Goal: Navigation & Orientation: Find specific page/section

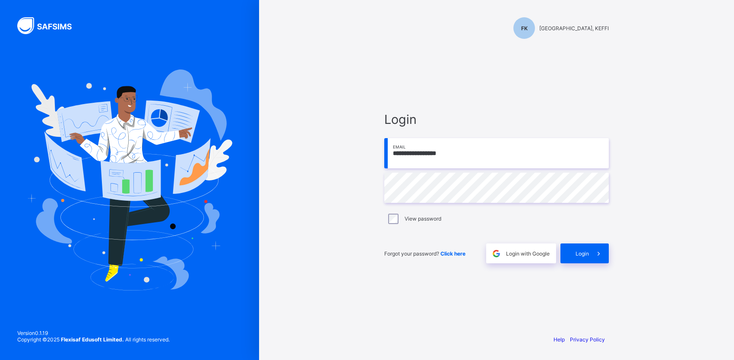
type input "**********"
click at [573, 252] on div "Login" at bounding box center [584, 253] width 48 height 20
click at [396, 156] on input "email" at bounding box center [496, 153] width 224 height 30
click at [415, 157] on input "**********" at bounding box center [496, 153] width 224 height 30
type input "**********"
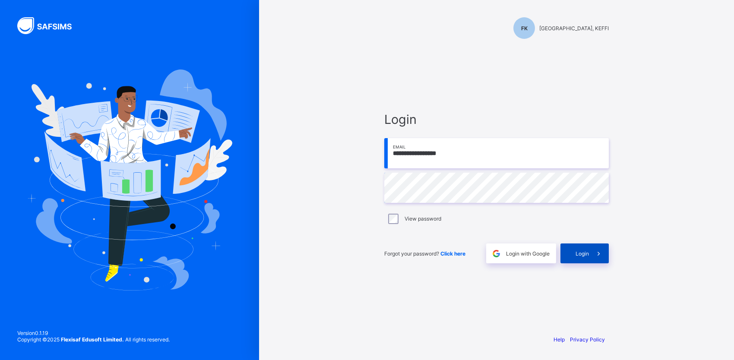
click at [567, 259] on div "Login" at bounding box center [584, 253] width 48 height 20
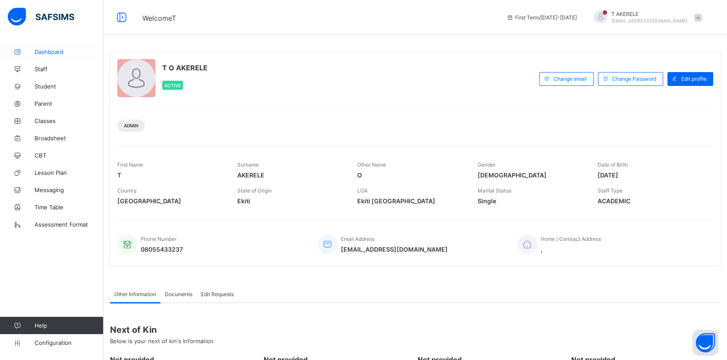
click at [48, 52] on span "Dashboard" at bounding box center [69, 51] width 69 height 7
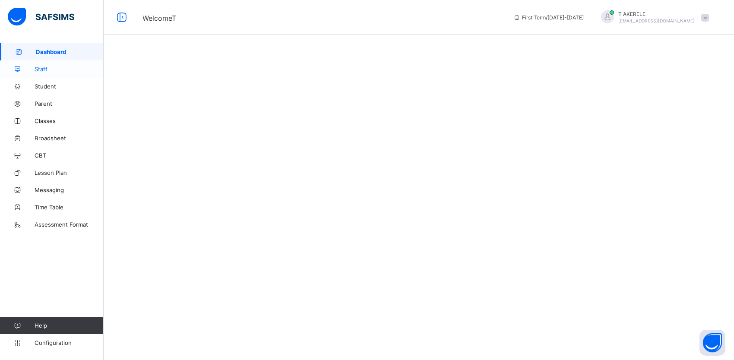
click at [47, 67] on span "Staff" at bounding box center [69, 69] width 69 height 7
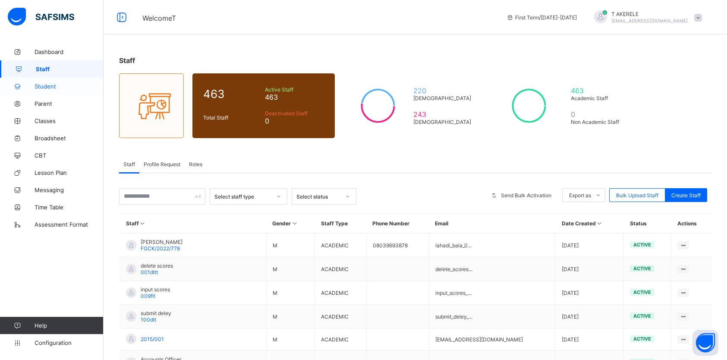
click at [46, 87] on span "Student" at bounding box center [69, 86] width 69 height 7
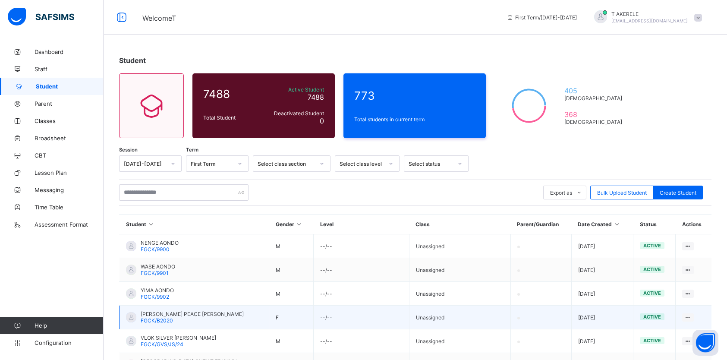
scroll to position [156, 0]
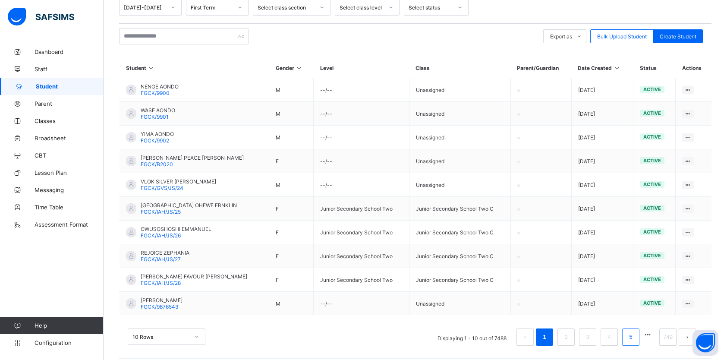
click at [635, 335] on link "5" at bounding box center [631, 336] width 8 height 11
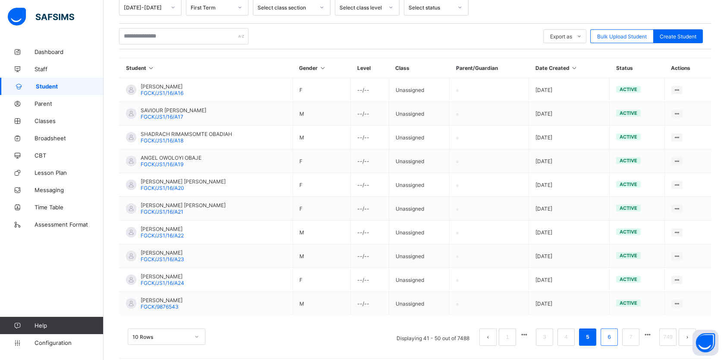
click at [612, 331] on link "6" at bounding box center [609, 336] width 8 height 11
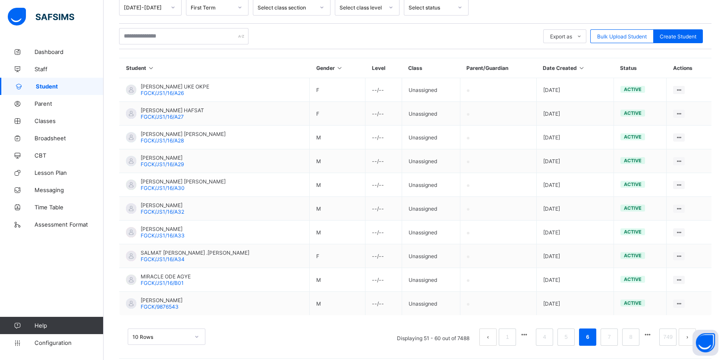
scroll to position [0, 0]
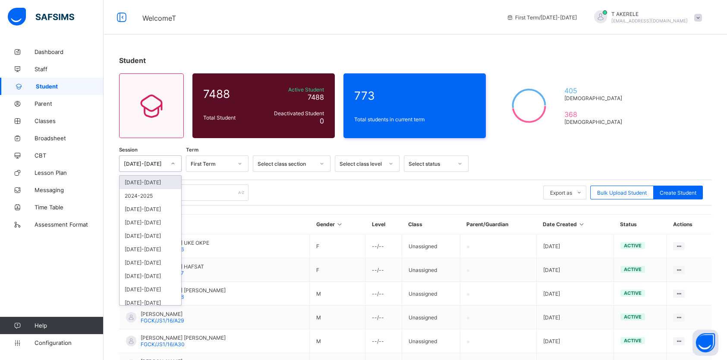
click at [172, 161] on icon at bounding box center [172, 163] width 5 height 9
click at [148, 195] on div "2024-2025" at bounding box center [151, 195] width 62 height 13
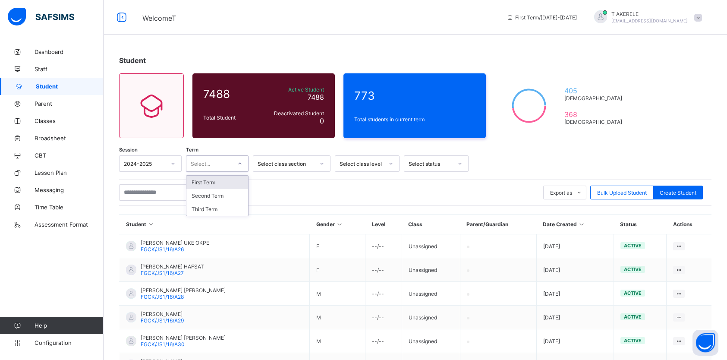
click at [241, 164] on icon at bounding box center [239, 163] width 5 height 9
click at [216, 186] on div "First Term" at bounding box center [217, 182] width 62 height 13
click at [292, 165] on div "Select class section" at bounding box center [286, 164] width 57 height 6
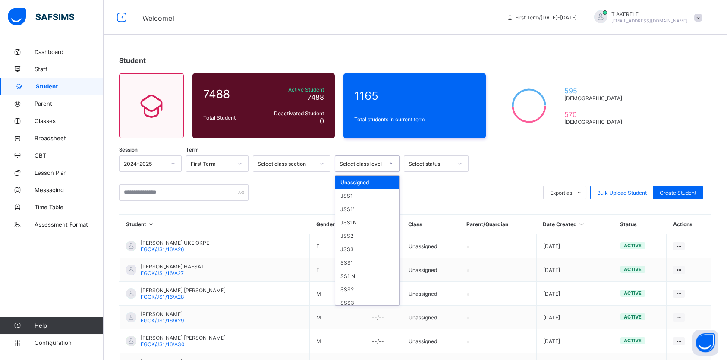
click at [351, 164] on div "Select class level" at bounding box center [362, 164] width 44 height 6
click at [352, 195] on div "JSS1" at bounding box center [367, 195] width 64 height 13
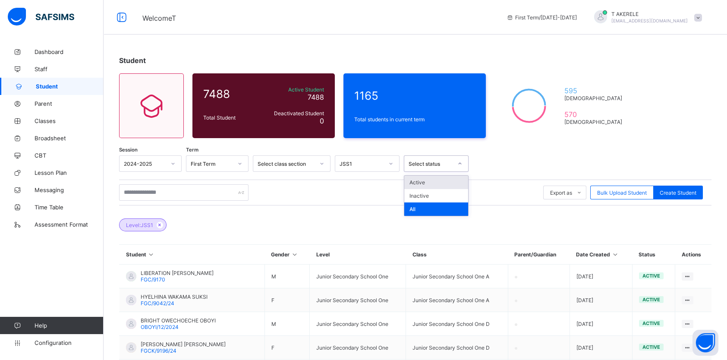
click at [427, 164] on div "Select status" at bounding box center [431, 164] width 44 height 6
click at [50, 141] on span "Broadsheet" at bounding box center [69, 138] width 69 height 7
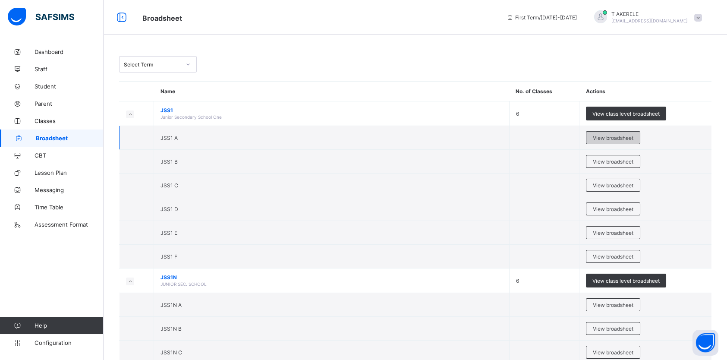
click at [608, 136] on span "View broadsheet" at bounding box center [613, 138] width 41 height 6
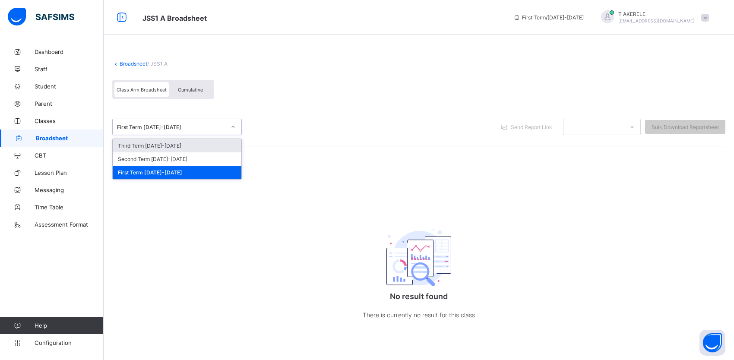
click at [226, 125] on div at bounding box center [233, 127] width 15 height 14
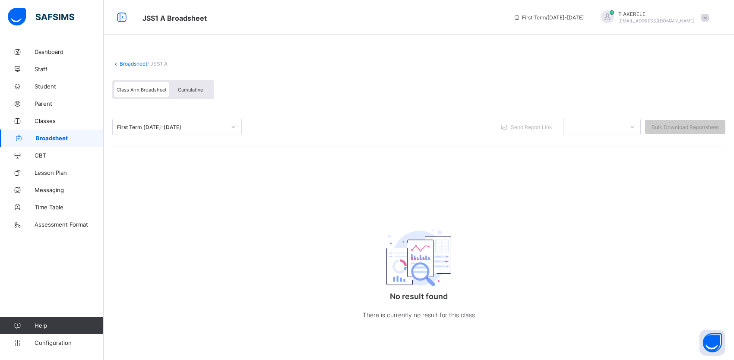
click at [421, 115] on div "First Term [DATE]-[DATE] Send Report Link Bulk Download Reportsheet" at bounding box center [418, 127] width 613 height 38
click at [149, 91] on span "Class Arm Broadsheet" at bounding box center [142, 90] width 50 height 6
click at [48, 207] on span "Time Table" at bounding box center [69, 207] width 69 height 7
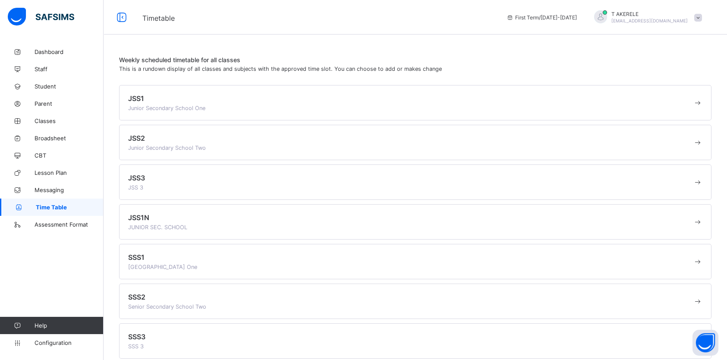
click at [185, 106] on span "Junior Secondary School One" at bounding box center [166, 108] width 77 height 6
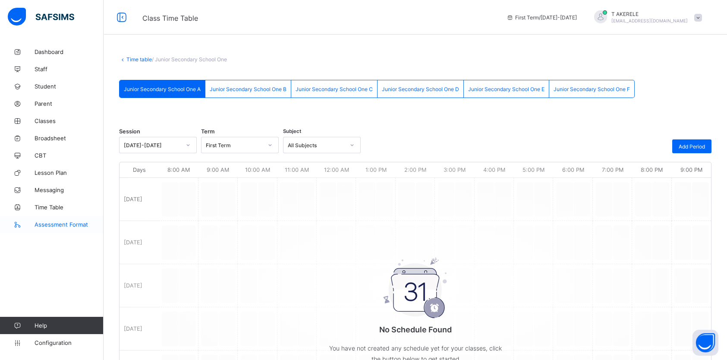
click at [58, 224] on span "Assessment Format" at bounding box center [69, 224] width 69 height 7
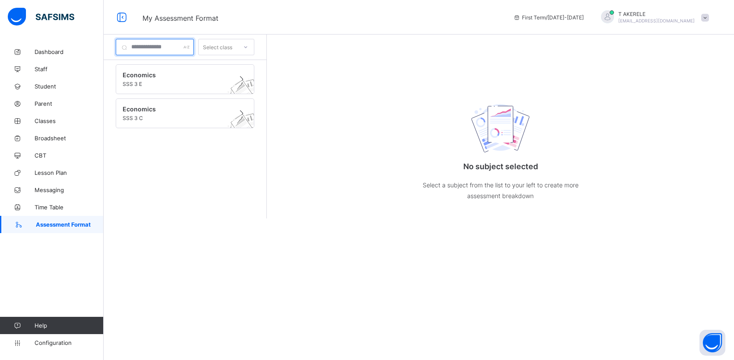
click at [194, 48] on div at bounding box center [155, 47] width 78 height 16
click at [232, 48] on div "Select class" at bounding box center [217, 47] width 29 height 16
click at [707, 18] on span at bounding box center [705, 18] width 8 height 8
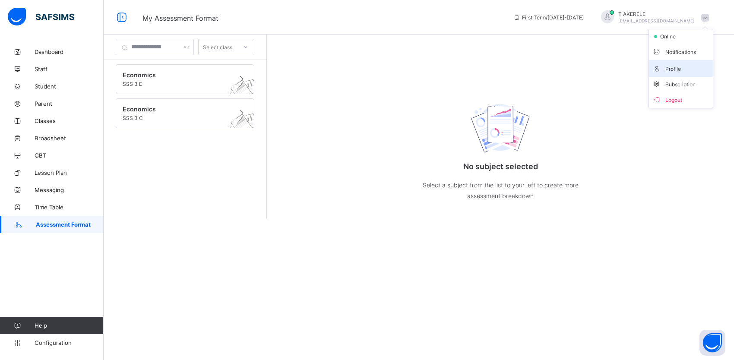
click at [669, 67] on span "Profile" at bounding box center [680, 68] width 57 height 10
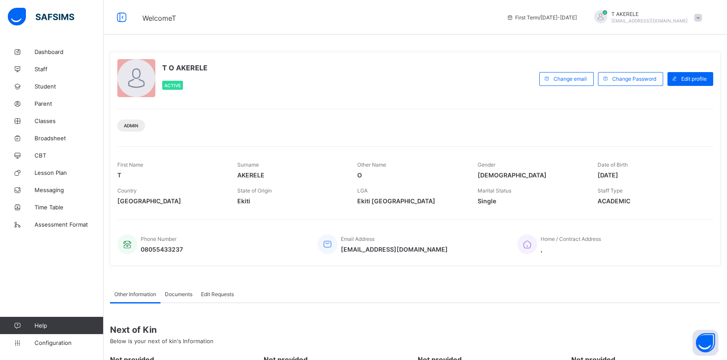
click at [152, 84] on div at bounding box center [136, 78] width 38 height 38
click at [129, 125] on span "Admin" at bounding box center [131, 125] width 15 height 5
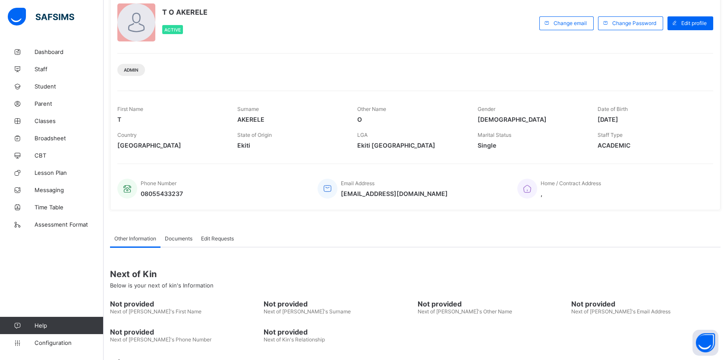
scroll to position [84, 0]
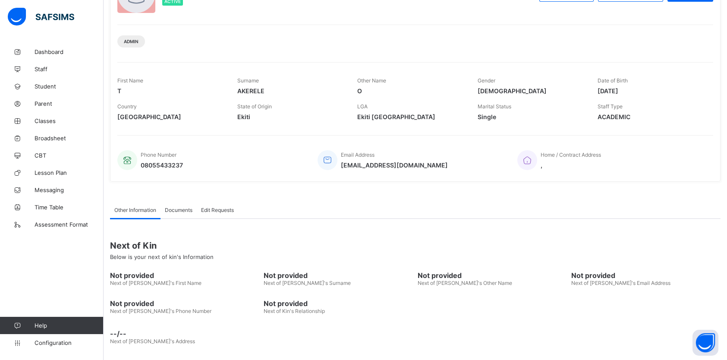
click at [171, 208] on span "Documents" at bounding box center [179, 210] width 28 height 6
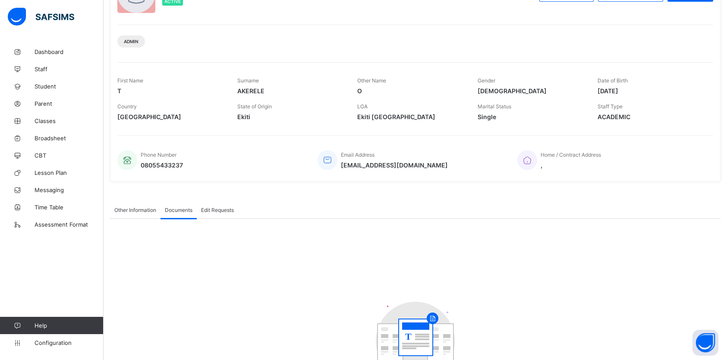
click at [219, 209] on span "Edit Requests" at bounding box center [217, 210] width 33 height 6
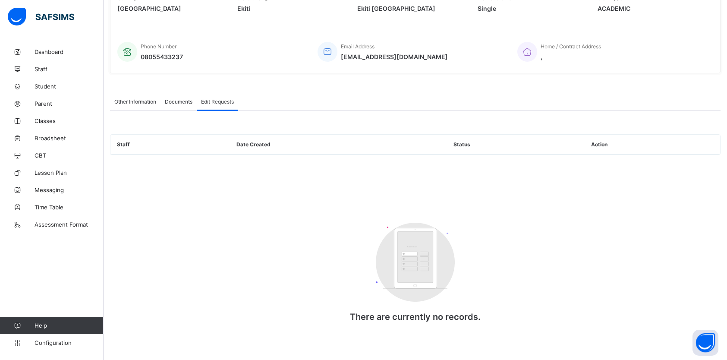
scroll to position [0, 0]
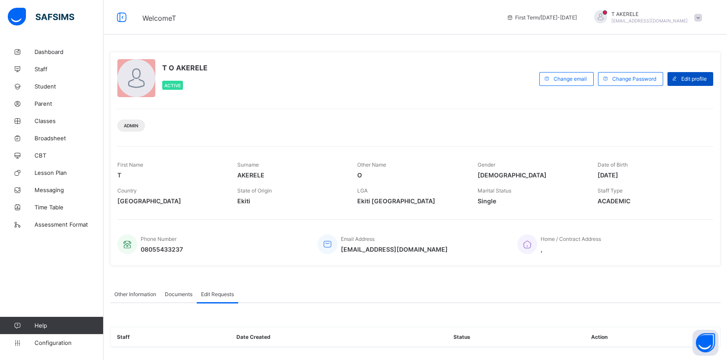
click at [697, 76] on span "Edit profile" at bounding box center [693, 79] width 25 height 6
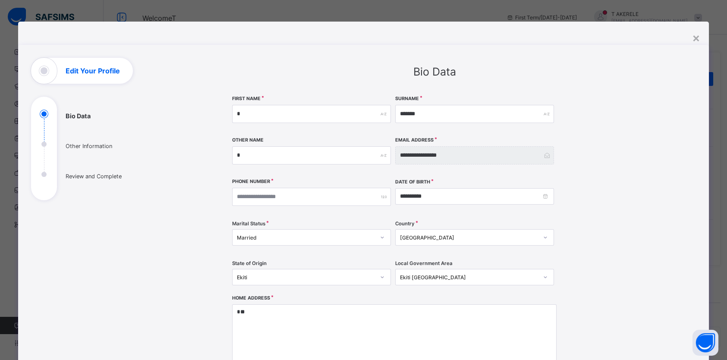
click at [38, 143] on ul "Bio Data Other Information Review and Complete" at bounding box center [95, 155] width 129 height 91
click at [37, 144] on ul "Bio Data Other Information Review and Complete" at bounding box center [95, 155] width 129 height 91
click at [47, 15] on div "**********" at bounding box center [363, 180] width 727 height 360
click at [697, 36] on div "×" at bounding box center [696, 37] width 8 height 15
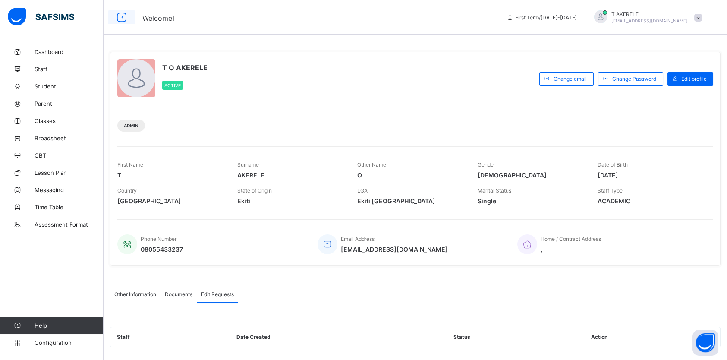
click at [123, 15] on icon at bounding box center [121, 17] width 15 height 13
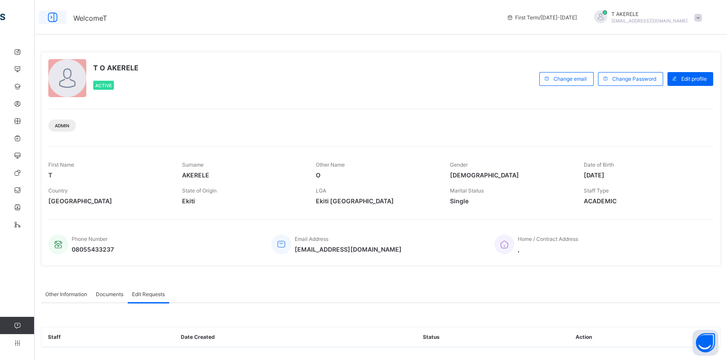
click at [54, 17] on icon at bounding box center [52, 17] width 15 height 13
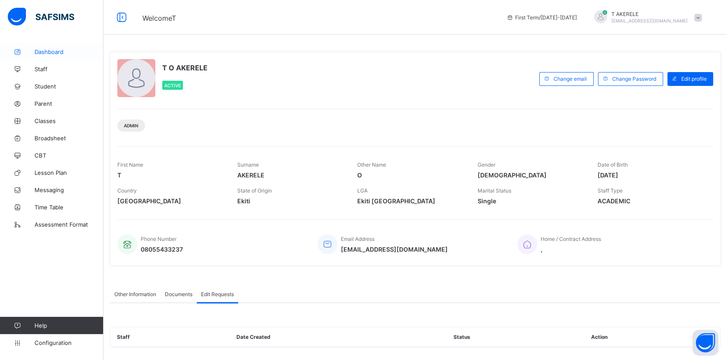
click at [40, 54] on span "Dashboard" at bounding box center [69, 51] width 69 height 7
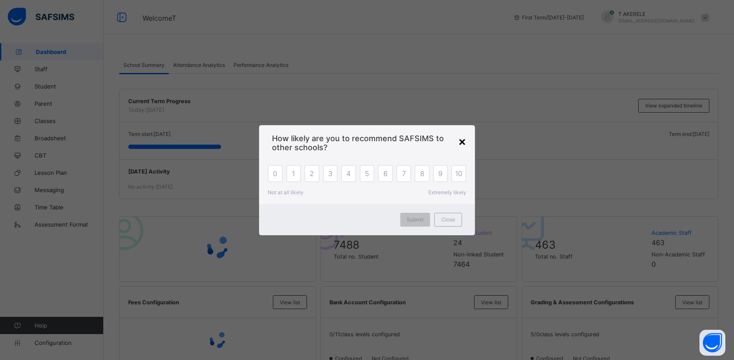
click at [463, 139] on div "×" at bounding box center [462, 141] width 8 height 15
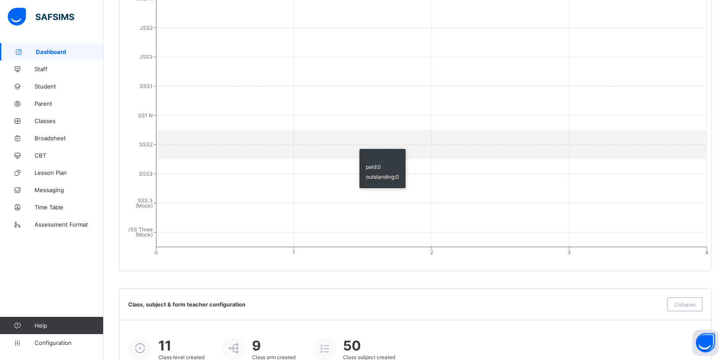
scroll to position [853, 0]
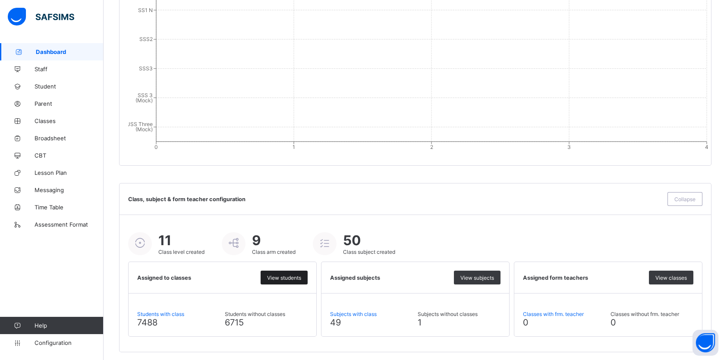
click at [282, 274] on span "View students" at bounding box center [284, 277] width 34 height 6
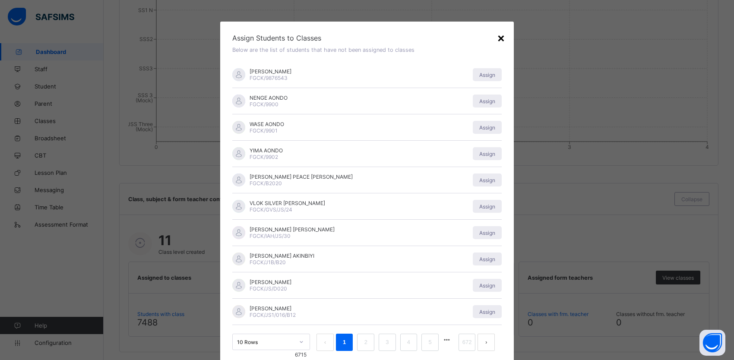
click at [497, 36] on div "×" at bounding box center [501, 37] width 8 height 15
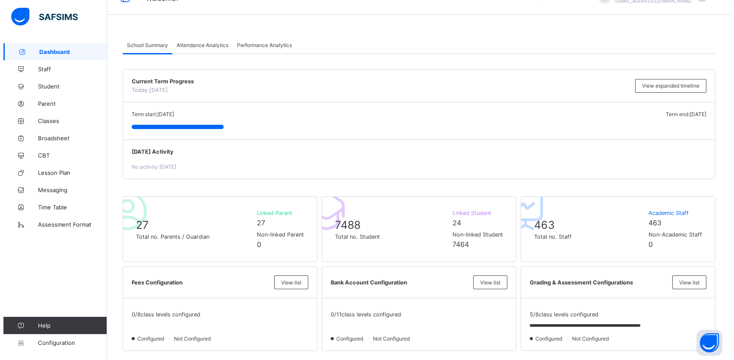
scroll to position [0, 0]
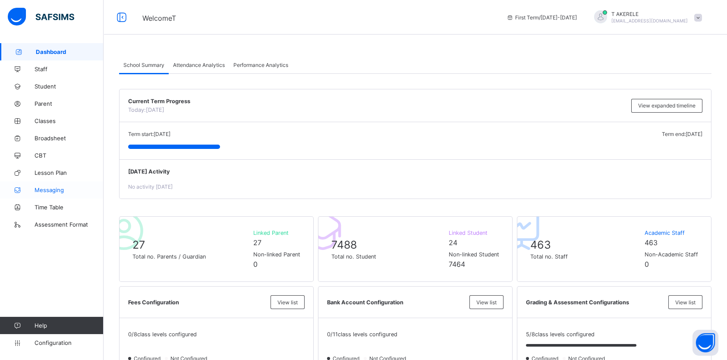
click at [56, 187] on span "Messaging" at bounding box center [69, 189] width 69 height 7
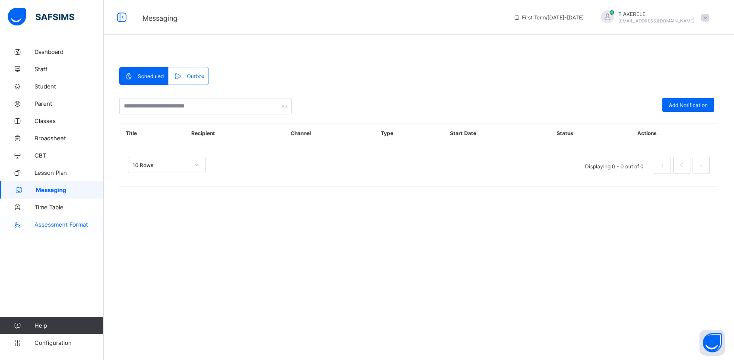
click at [47, 227] on span "Assessment Format" at bounding box center [69, 224] width 69 height 7
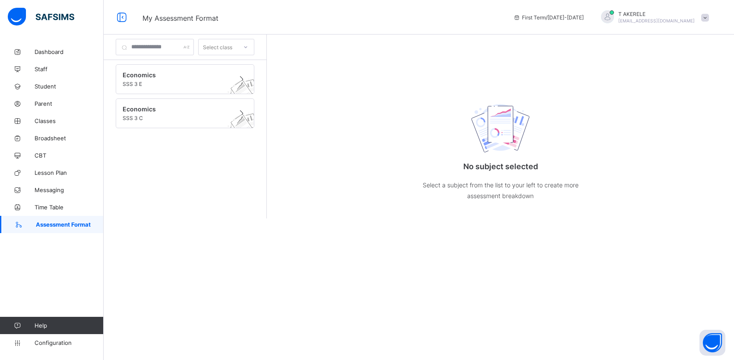
click at [707, 18] on span at bounding box center [705, 18] width 8 height 8
click at [674, 100] on span "Logout" at bounding box center [680, 100] width 57 height 10
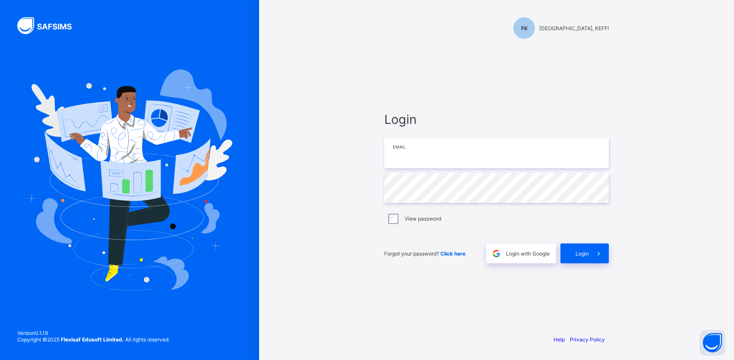
click at [433, 149] on input "email" at bounding box center [496, 153] width 224 height 30
